Goal: Navigation & Orientation: Find specific page/section

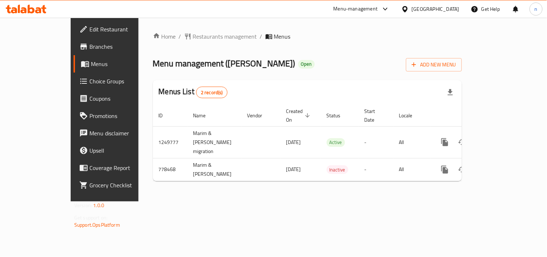
click at [408, 8] on icon at bounding box center [405, 9] width 5 height 6
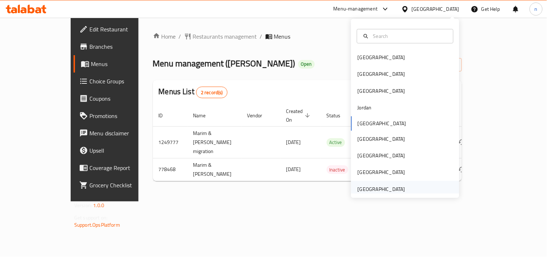
click at [358, 189] on div "[GEOGRAPHIC_DATA]" at bounding box center [382, 189] width 48 height 8
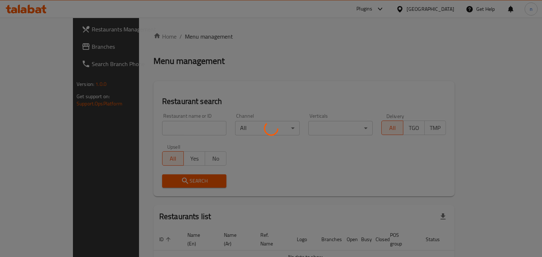
click at [40, 43] on div at bounding box center [271, 128] width 542 height 257
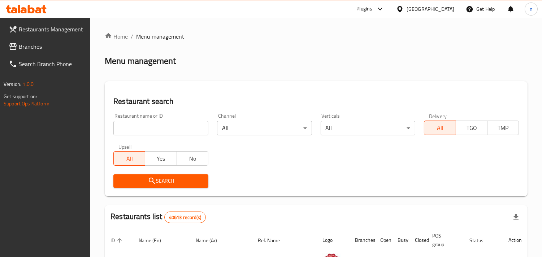
click at [54, 48] on span "Branches" at bounding box center [52, 46] width 66 height 9
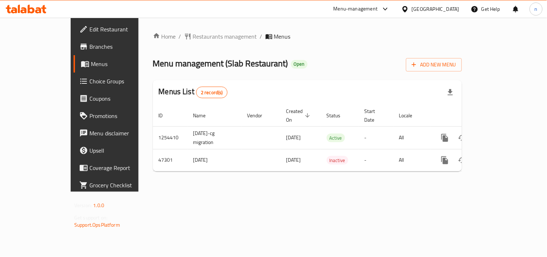
click at [416, 10] on div "[GEOGRAPHIC_DATA]" at bounding box center [436, 9] width 48 height 8
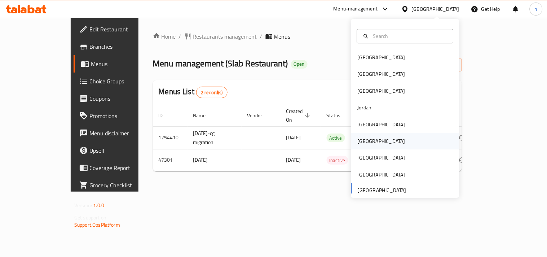
click at [359, 142] on div "[GEOGRAPHIC_DATA]" at bounding box center [382, 141] width 48 height 8
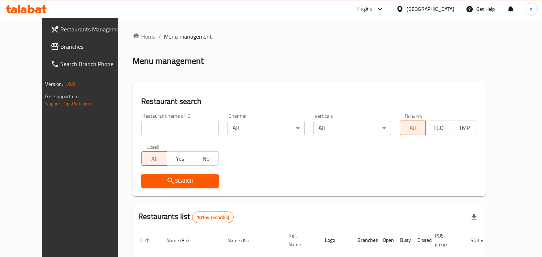
click at [61, 51] on span "Branches" at bounding box center [94, 46] width 66 height 9
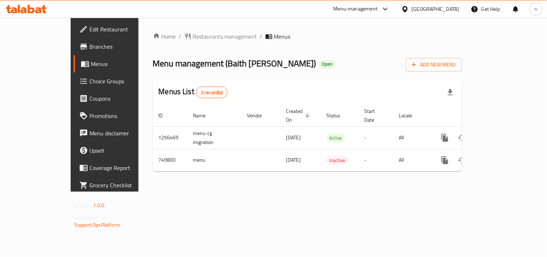
click at [412, 9] on div at bounding box center [407, 9] width 10 height 8
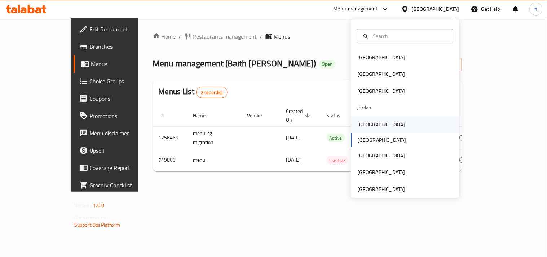
click at [364, 122] on div "Kuwait" at bounding box center [382, 125] width 48 height 8
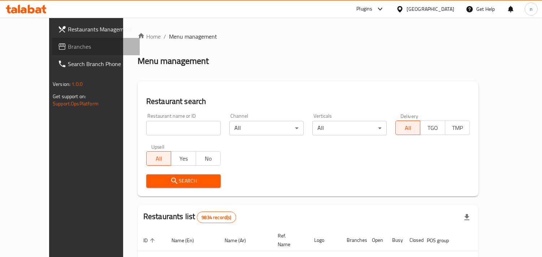
click at [68, 49] on span "Branches" at bounding box center [101, 46] width 66 height 9
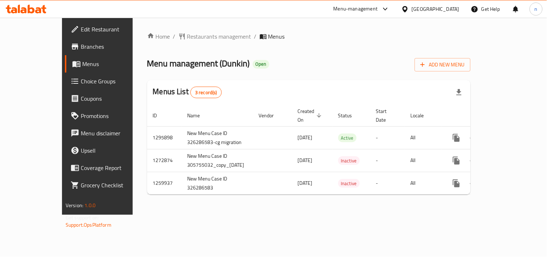
click at [414, 11] on div "[GEOGRAPHIC_DATA]" at bounding box center [436, 9] width 48 height 8
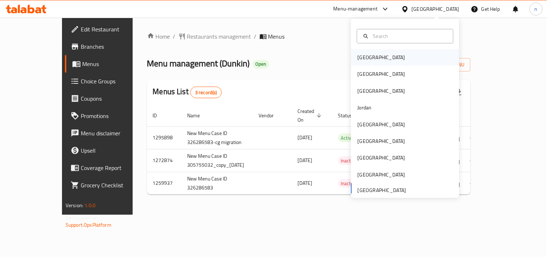
click at [377, 58] on div "Bahrain" at bounding box center [406, 57] width 108 height 17
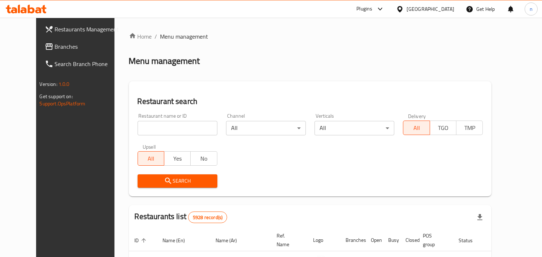
click at [403, 10] on icon at bounding box center [400, 9] width 8 height 8
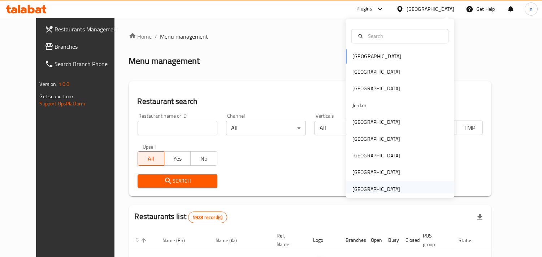
click at [363, 188] on div "[GEOGRAPHIC_DATA]" at bounding box center [376, 189] width 48 height 8
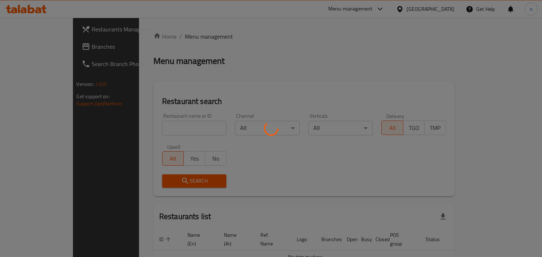
click at [32, 46] on div at bounding box center [271, 128] width 542 height 257
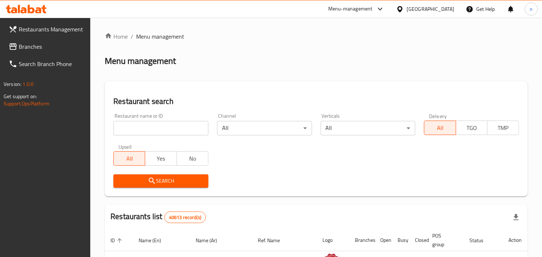
click at [42, 48] on span "Branches" at bounding box center [52, 46] width 66 height 9
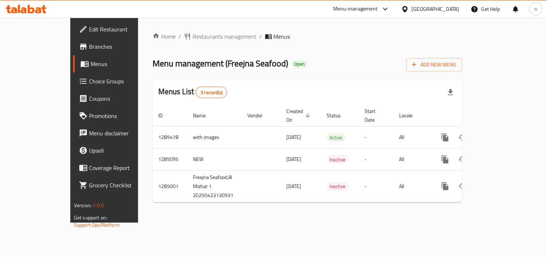
click at [407, 12] on icon at bounding box center [406, 9] width 8 height 8
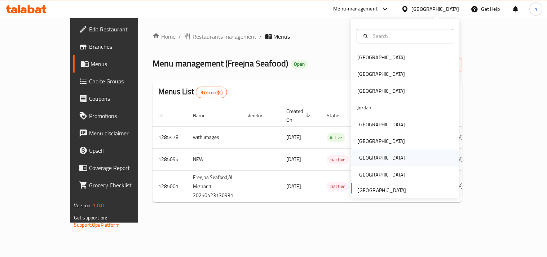
click at [363, 160] on div "[GEOGRAPHIC_DATA]" at bounding box center [382, 158] width 48 height 8
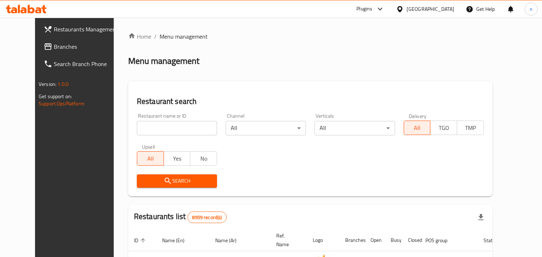
click at [54, 45] on span "Branches" at bounding box center [87, 46] width 66 height 9
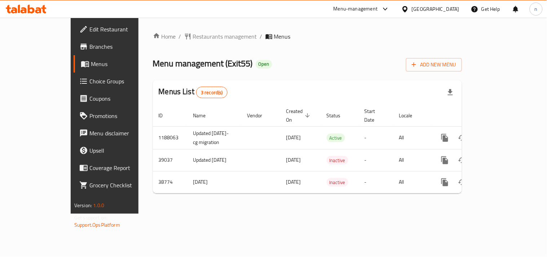
click at [408, 7] on icon at bounding box center [405, 9] width 5 height 6
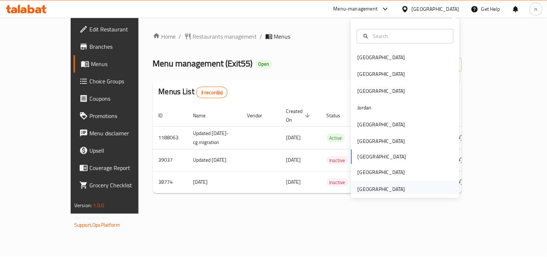
click at [358, 188] on div "[GEOGRAPHIC_DATA]" at bounding box center [382, 189] width 48 height 8
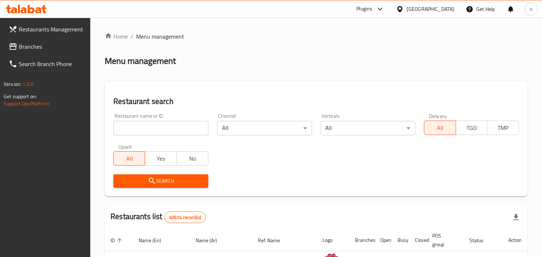
click at [48, 48] on span "Branches" at bounding box center [52, 46] width 66 height 9
